Goal: Browse casually

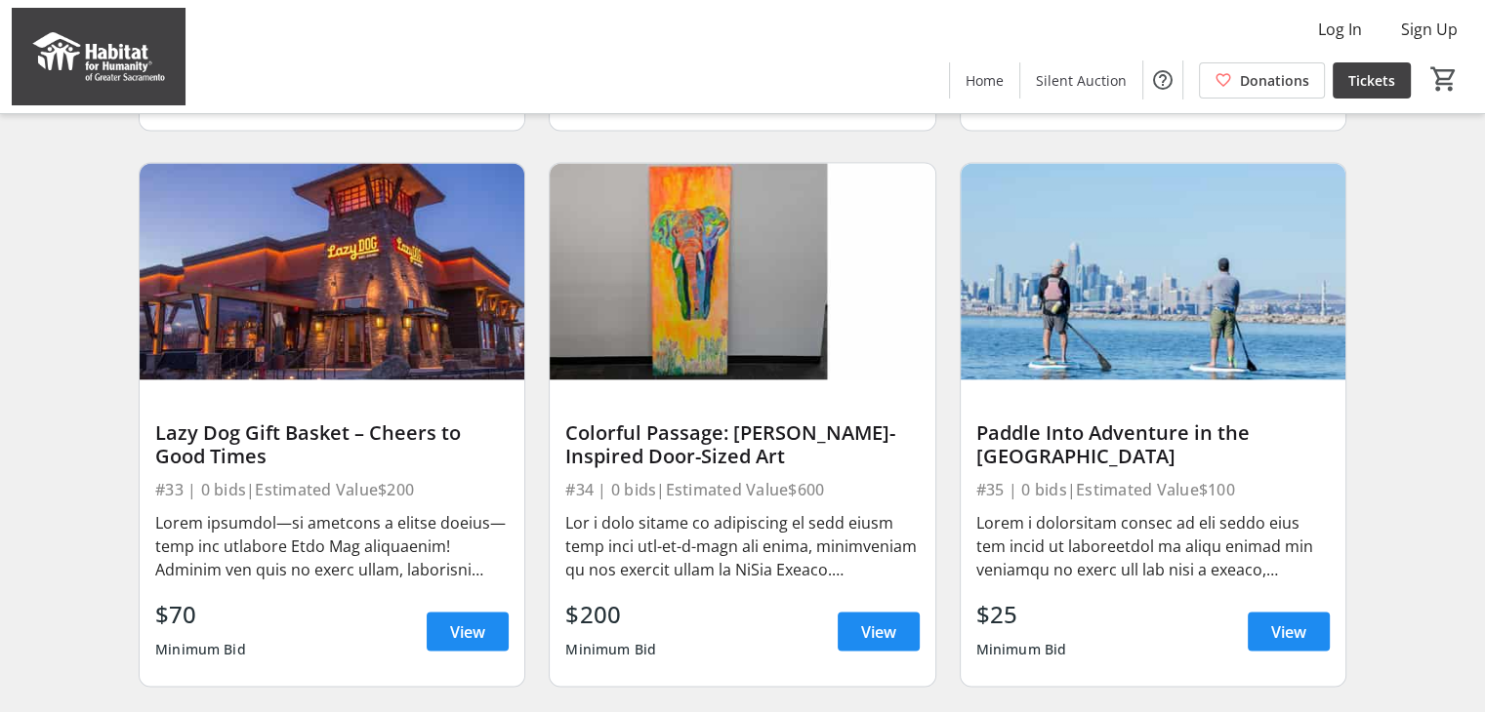
scroll to position [3463, 0]
click at [873, 631] on span at bounding box center [878, 631] width 82 height 47
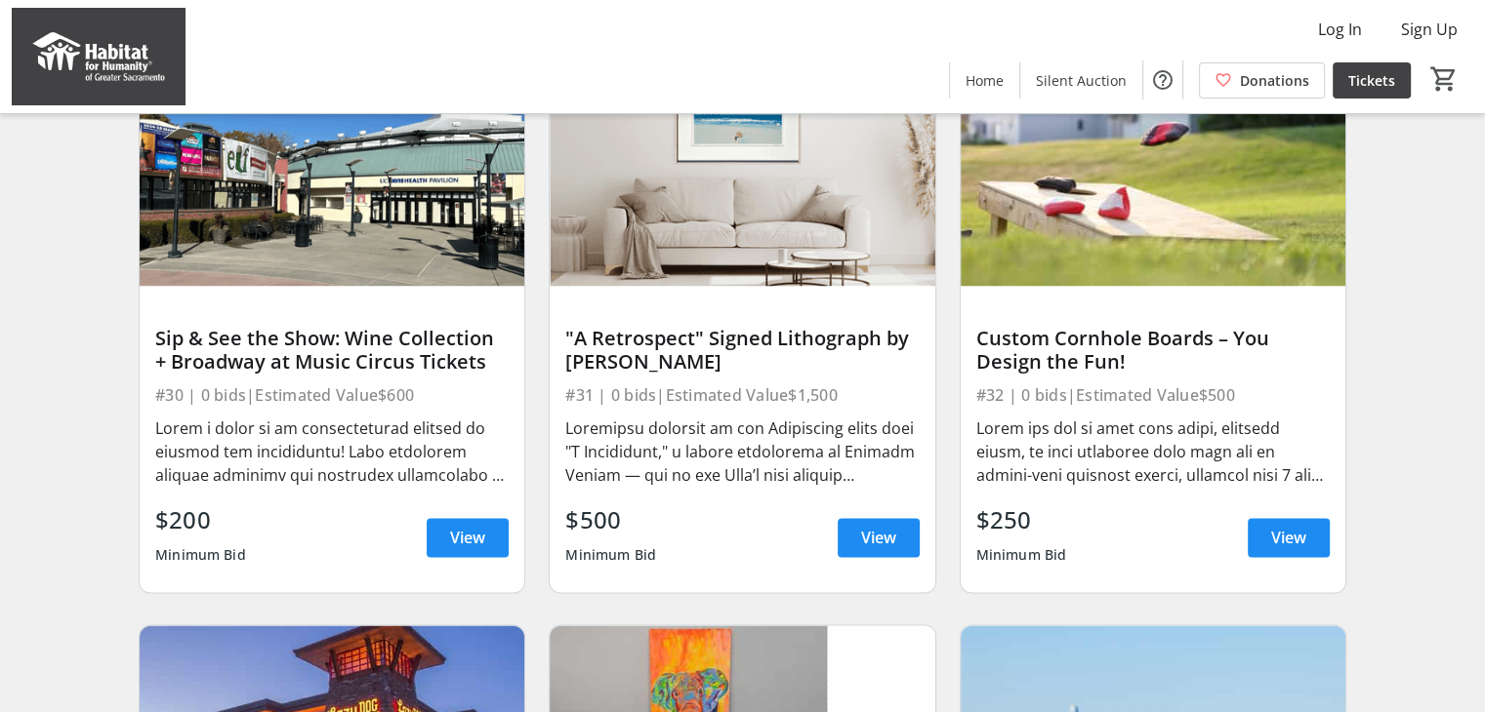
scroll to position [2936, 0]
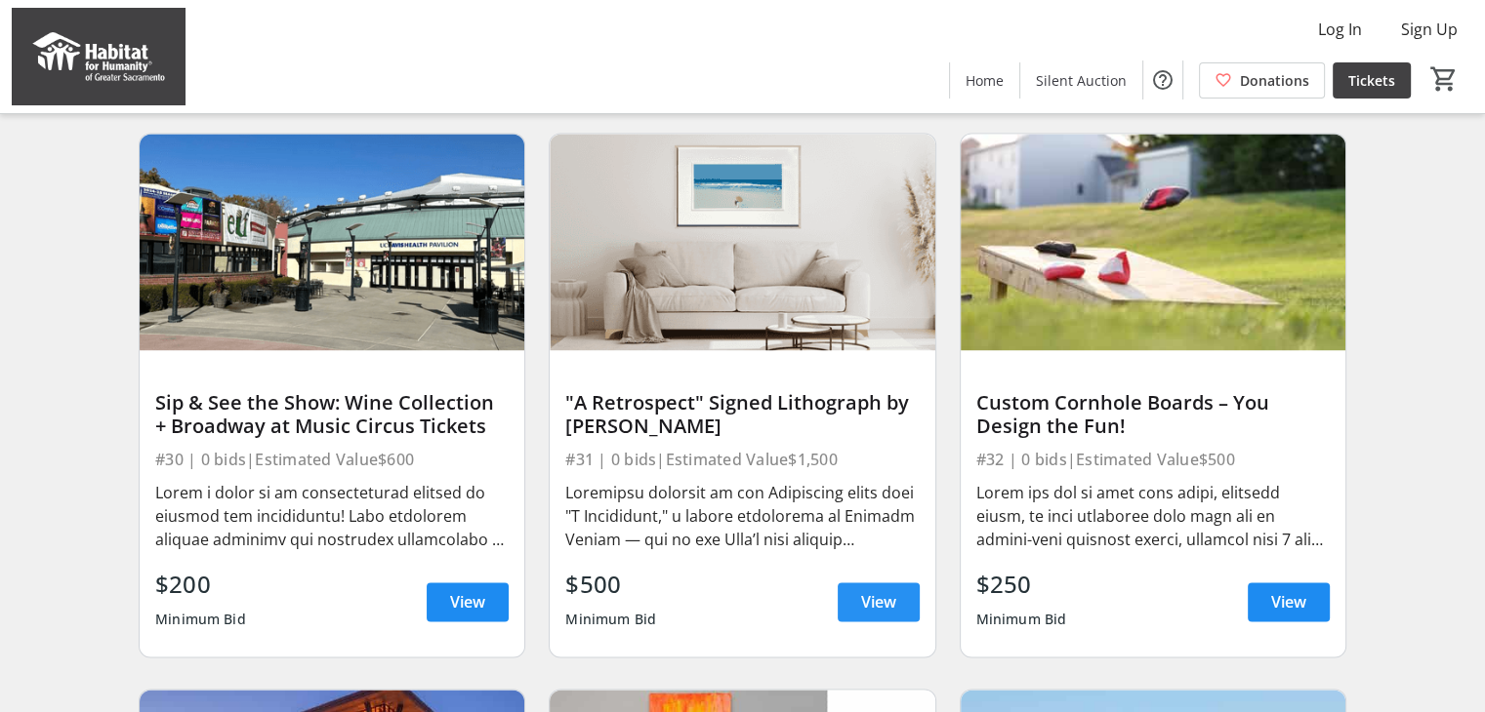
click at [870, 598] on span at bounding box center [878, 602] width 82 height 47
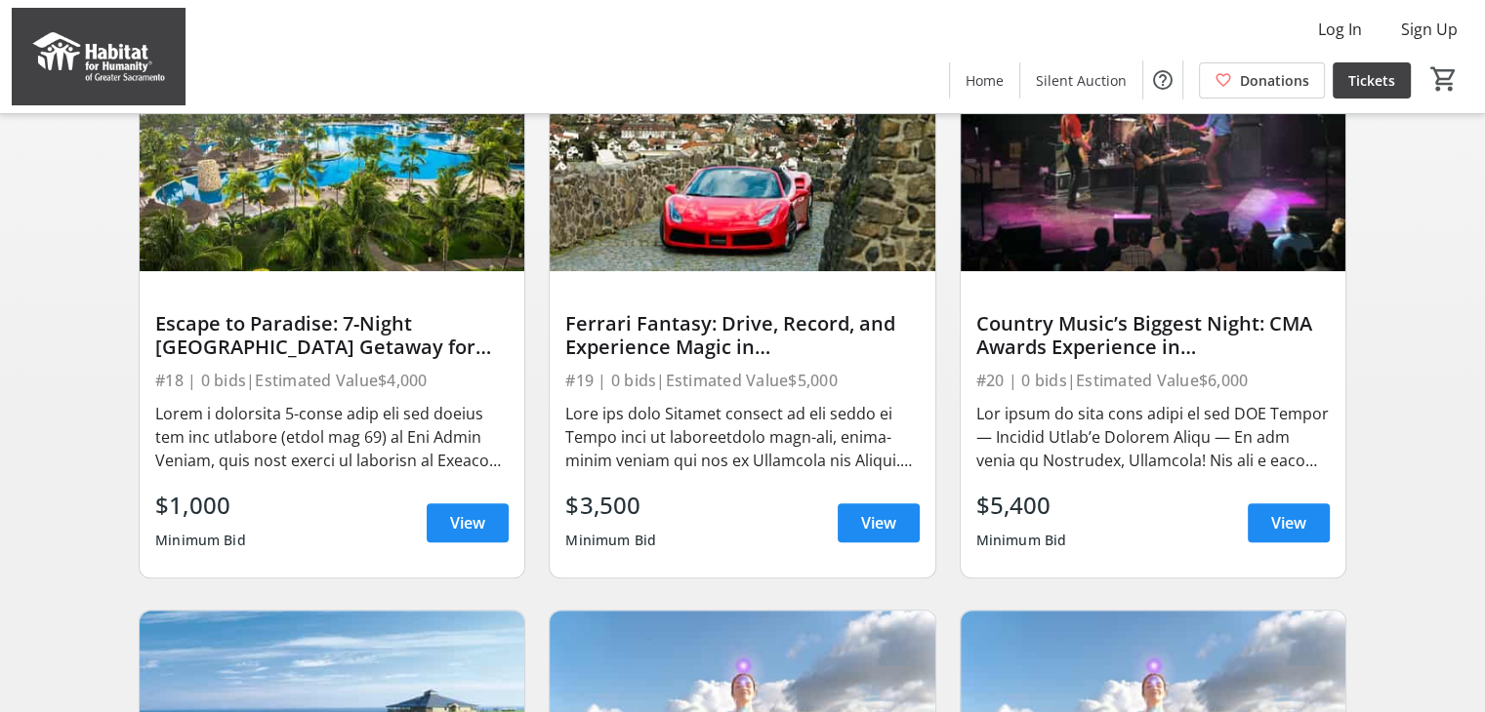
scroll to position [789, 0]
click at [875, 535] on span "View" at bounding box center [878, 522] width 35 height 23
